Goal: Find specific page/section: Find specific page/section

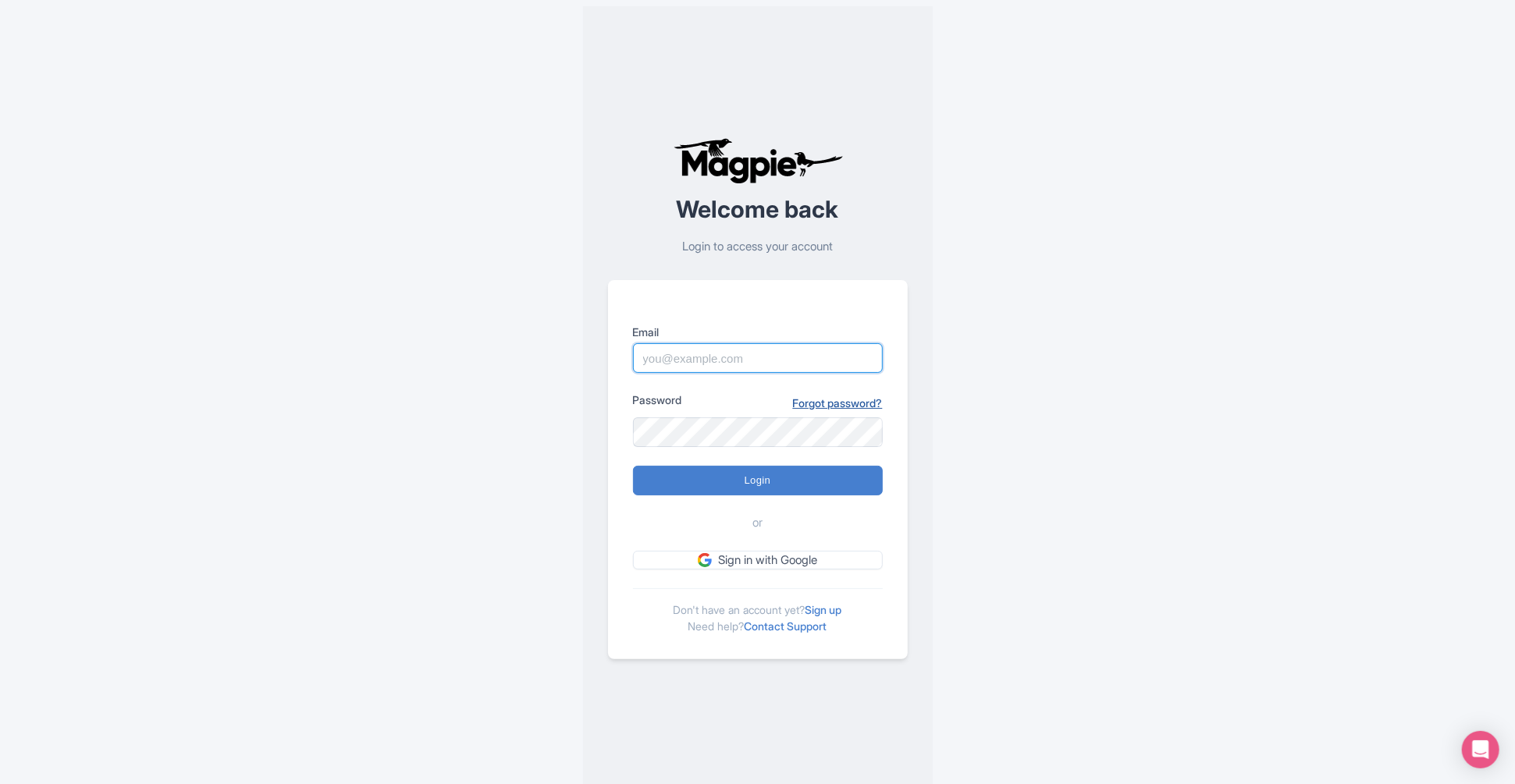
type input "alex.brennan@sportswhereiam.com"
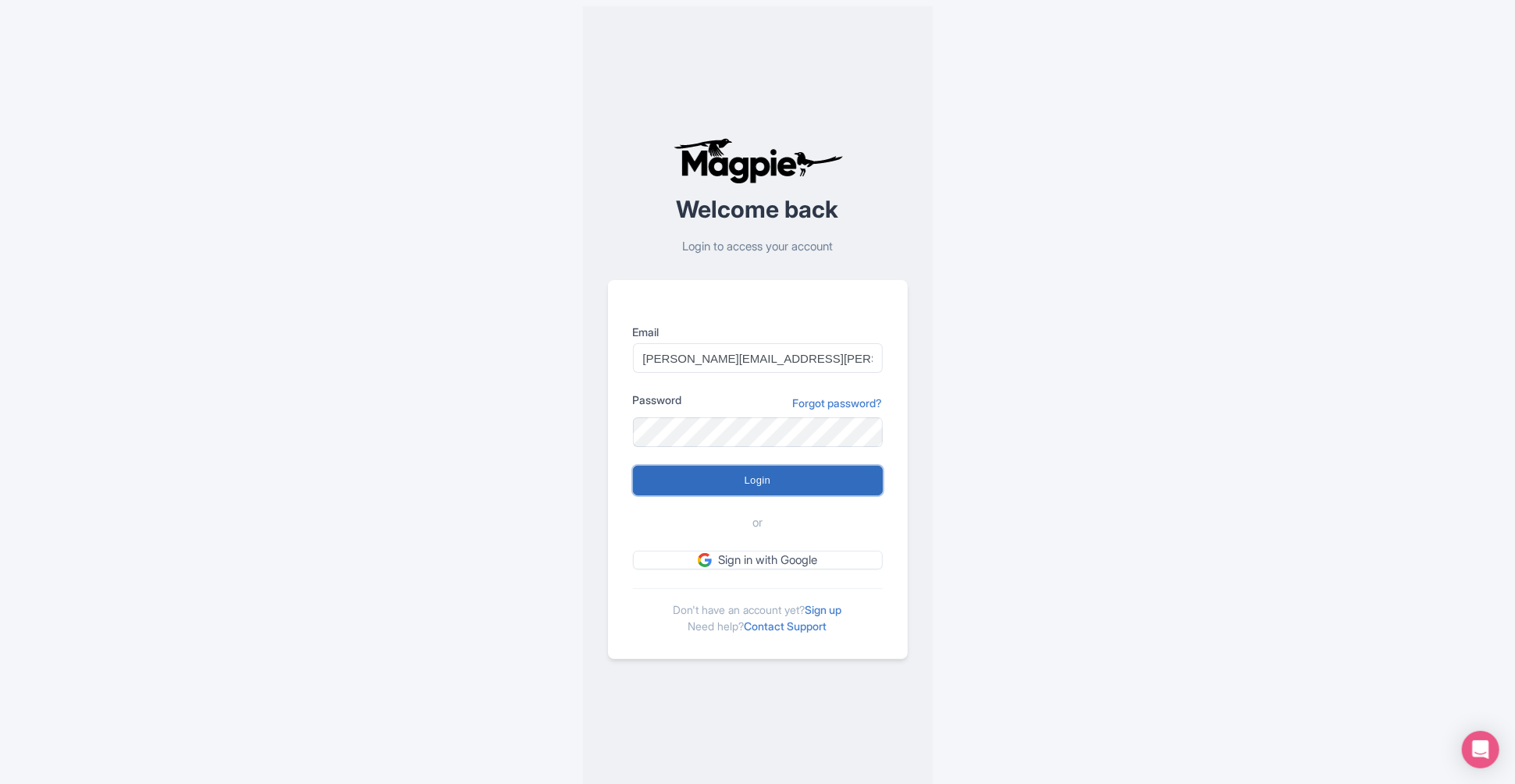
click at [831, 477] on input "Login" at bounding box center [758, 480] width 249 height 30
type input "Logging in..."
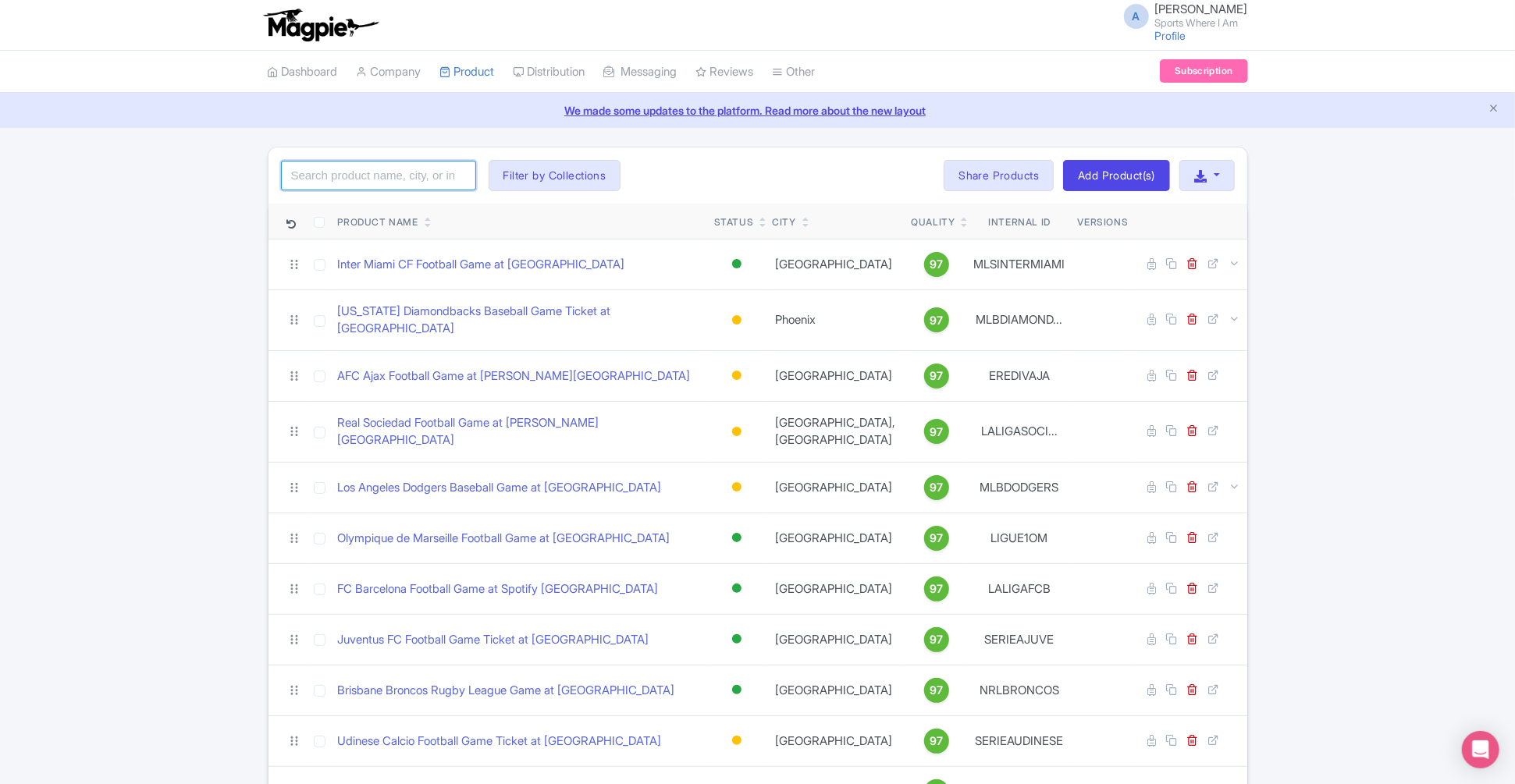
click at [365, 168] on input "search" at bounding box center [379, 175] width 195 height 30
type input "West Ham"
click button "Search" at bounding box center [0, 0] width 0 height 0
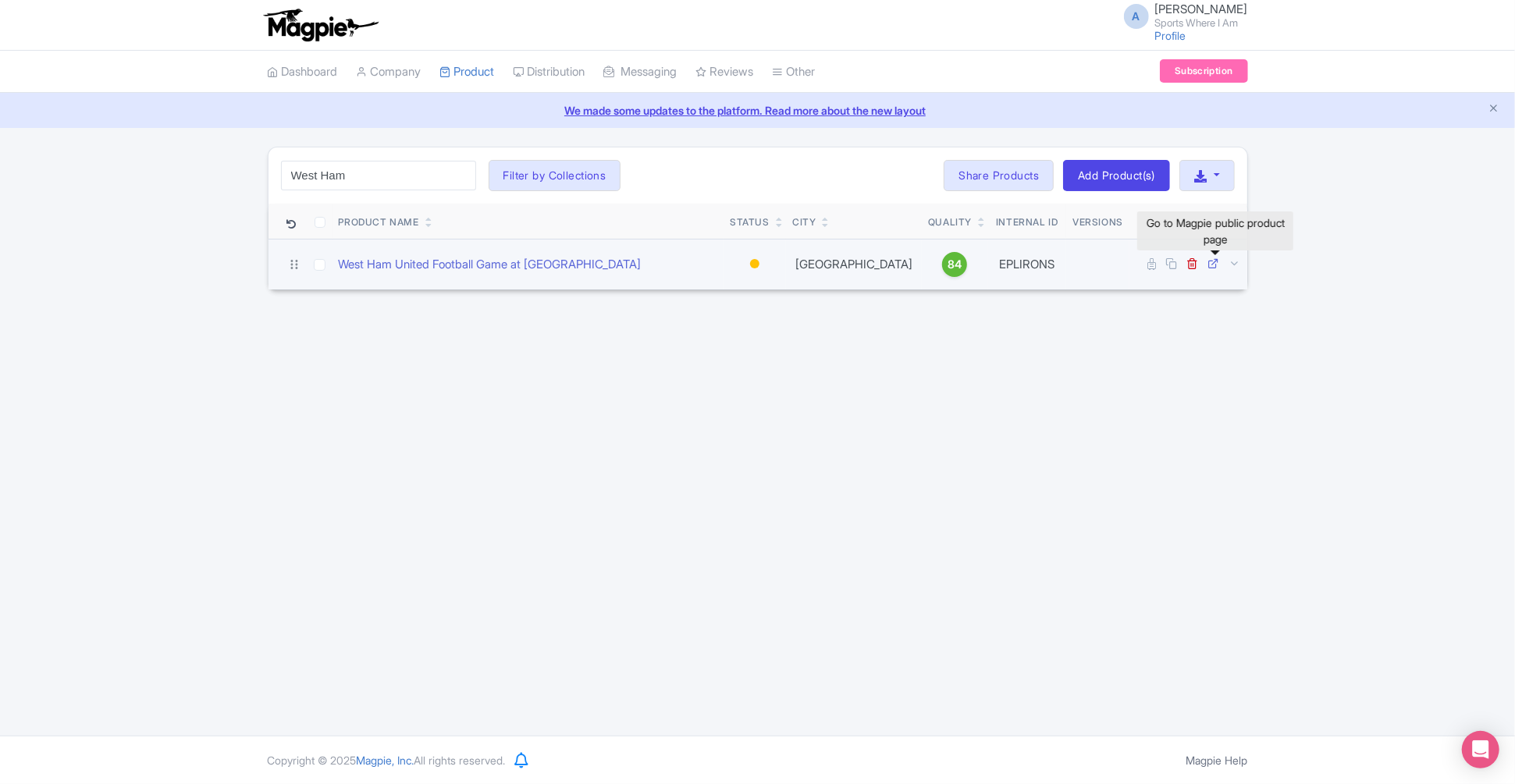
click at [1213, 261] on icon at bounding box center [1214, 263] width 12 height 12
